Goal: Task Accomplishment & Management: Use online tool/utility

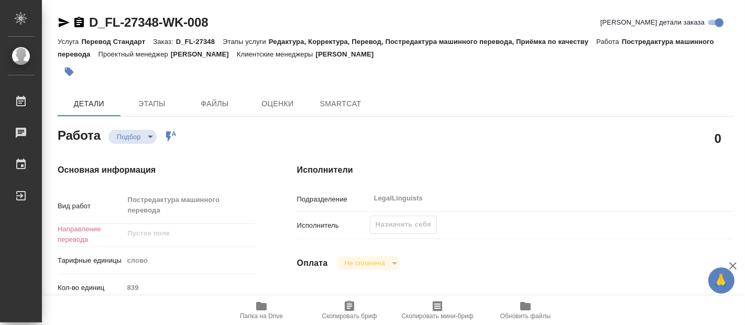
type textarea "x"
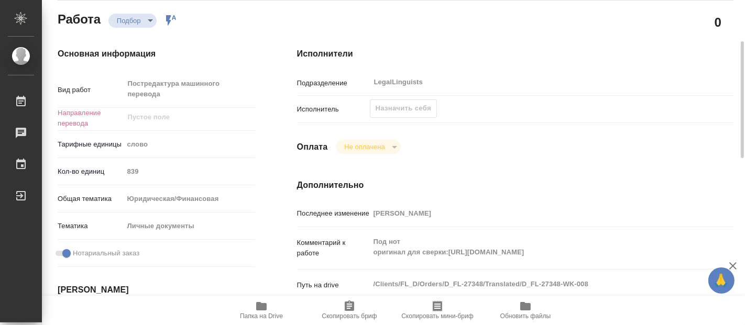
type textarea "x"
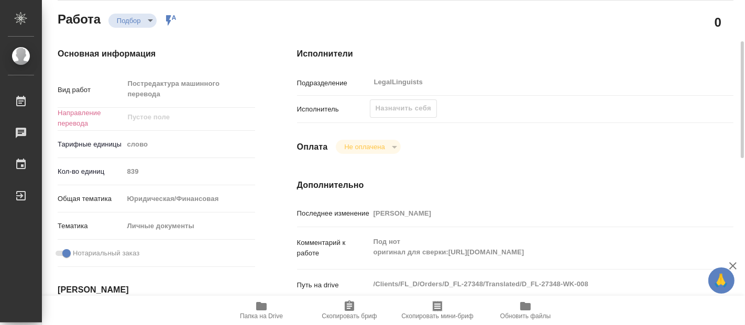
scroll to position [174, 0]
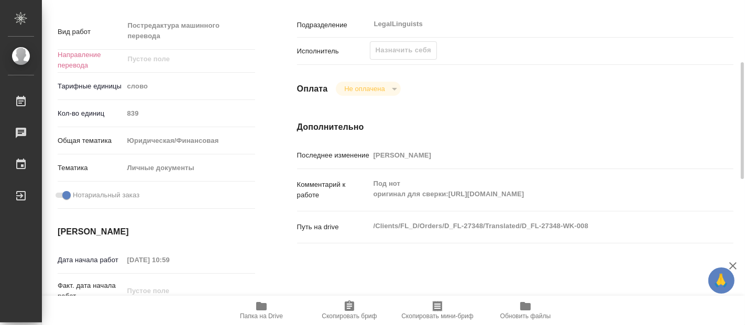
type textarea "x"
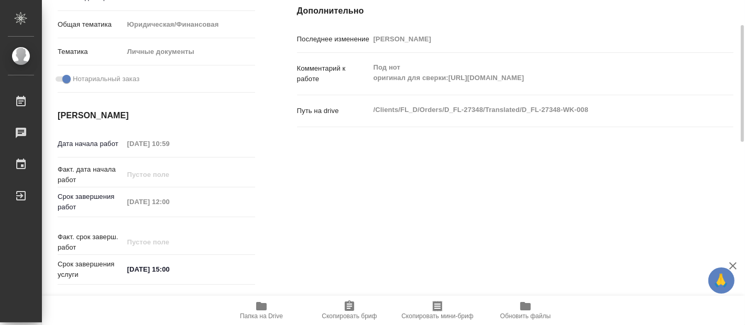
type textarea "x"
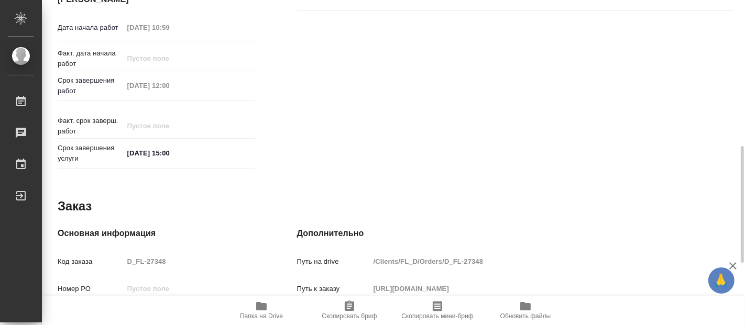
scroll to position [578, 0]
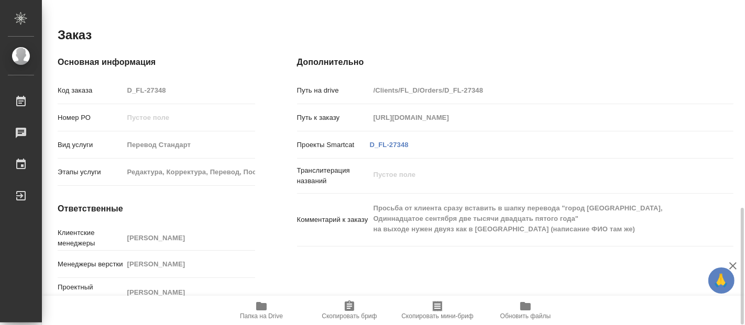
click at [266, 310] on icon "button" at bounding box center [261, 306] width 10 height 8
